Goal: Task Accomplishment & Management: Use online tool/utility

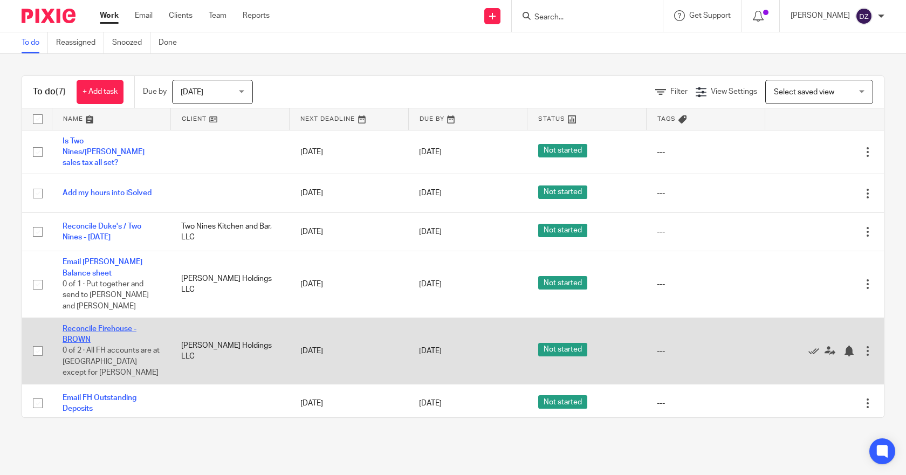
click at [112, 325] on link "Reconcile Firehouse - BROWN" at bounding box center [100, 334] width 74 height 18
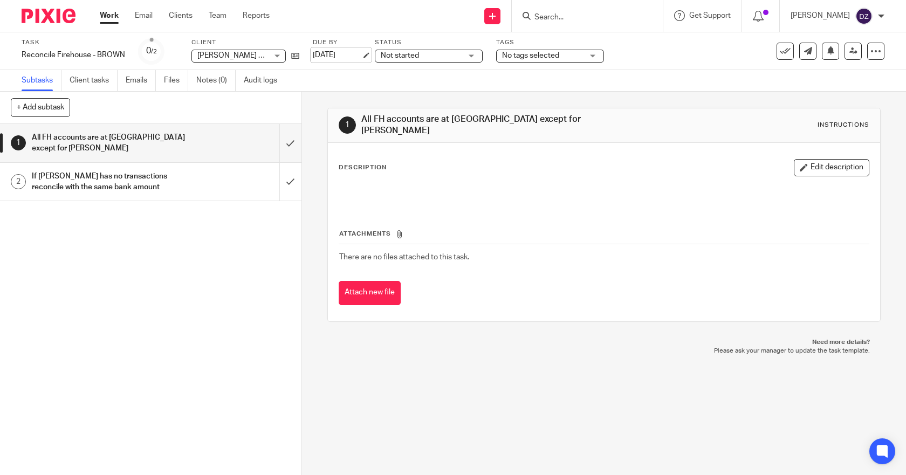
click at [343, 52] on link "[DATE]" at bounding box center [337, 55] width 49 height 11
click at [117, 15] on link "Work" at bounding box center [109, 15] width 19 height 11
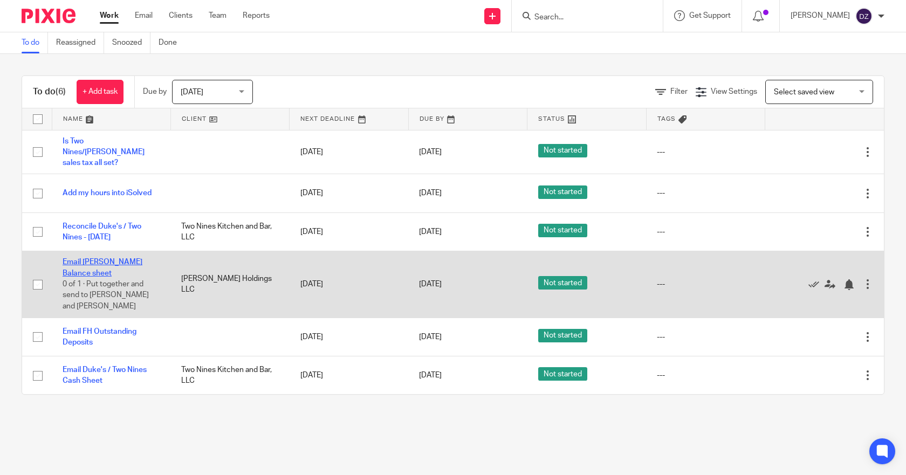
click at [122, 258] on link "Email FH Cash Balance sheet" at bounding box center [103, 267] width 80 height 18
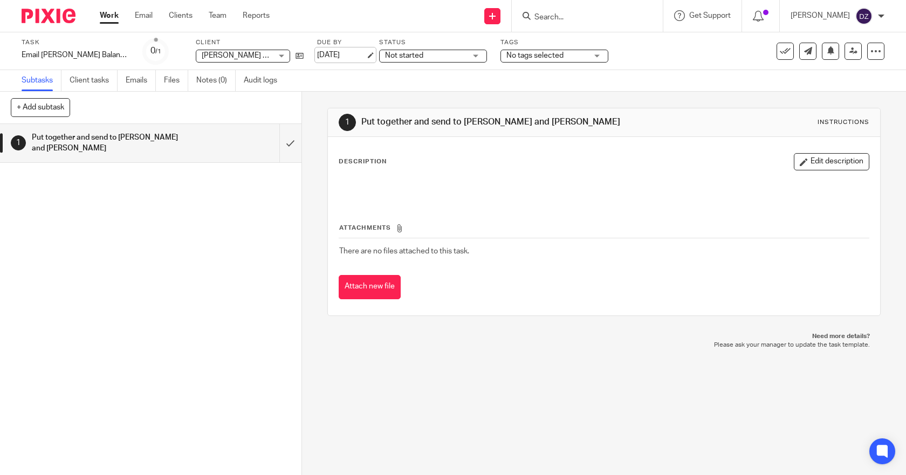
click at [340, 53] on link "[DATE]" at bounding box center [341, 55] width 49 height 11
click at [109, 18] on link "Work" at bounding box center [109, 15] width 19 height 11
